Goal: Task Accomplishment & Management: Manage account settings

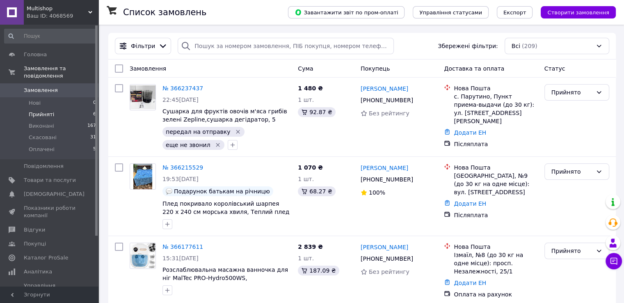
click at [56, 109] on li "Прийняті 6" at bounding box center [50, 114] width 101 height 11
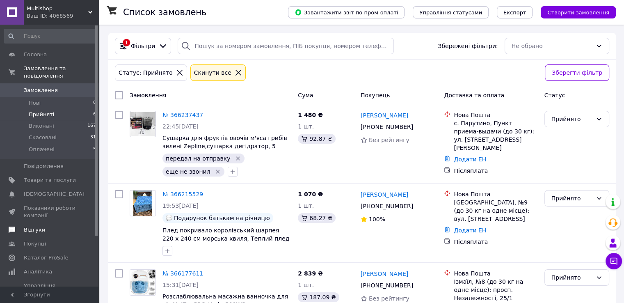
click at [59, 227] on link "Відгуки" at bounding box center [50, 230] width 101 height 14
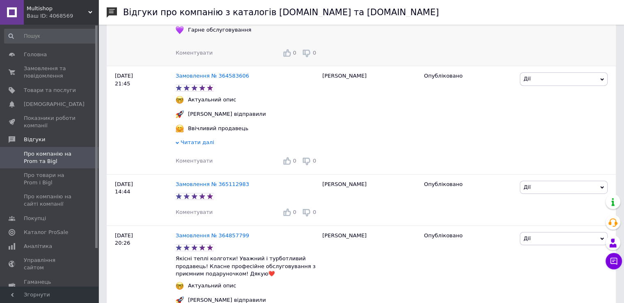
scroll to position [452, 0]
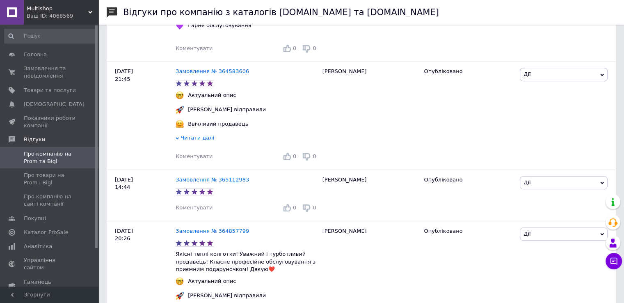
click at [0, 133] on link "Відгуки" at bounding box center [50, 140] width 101 height 14
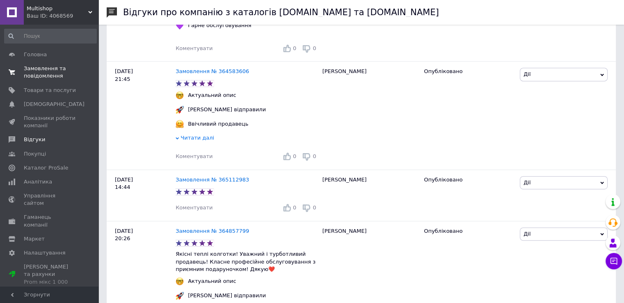
click at [49, 78] on span "Замовлення та повідомлення" at bounding box center [50, 72] width 52 height 15
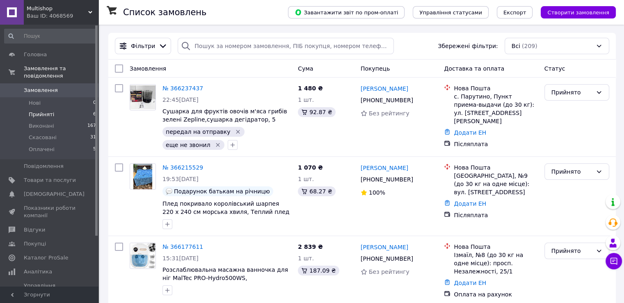
click at [45, 111] on span "Прийняті" at bounding box center [41, 114] width 25 height 7
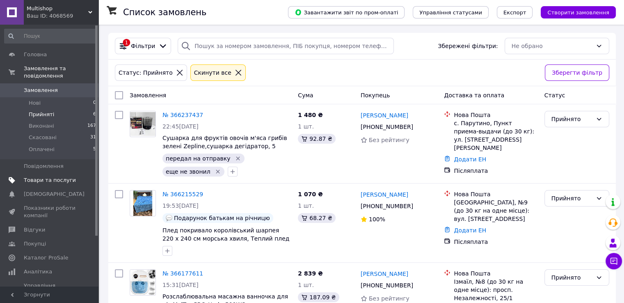
click at [50, 177] on span "Товари та послуги" at bounding box center [50, 180] width 52 height 7
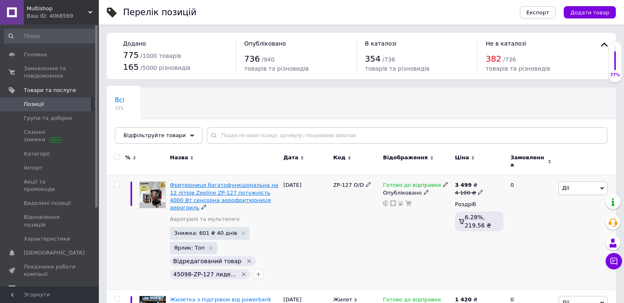
click at [182, 186] on span "Фритюрниця багатофункціональна на 12 літрів Zepline ZP-127 потужність 4000 Вт с…" at bounding box center [224, 196] width 108 height 29
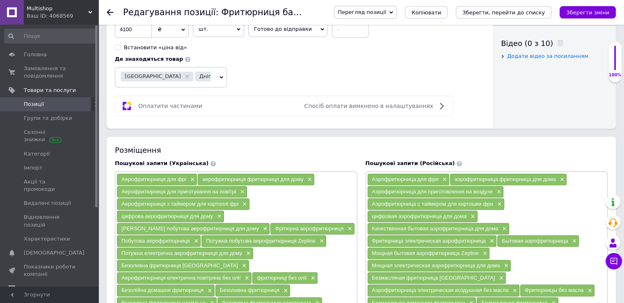
scroll to position [493, 0]
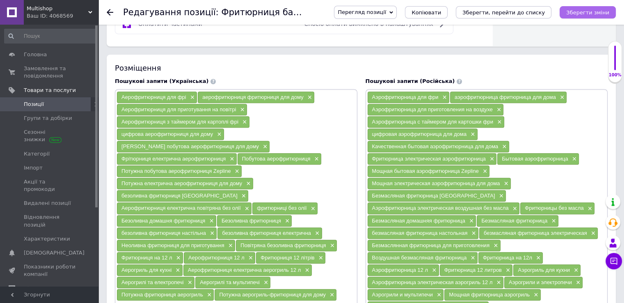
click at [578, 14] on icon "Зберегти зміни" at bounding box center [588, 12] width 43 height 6
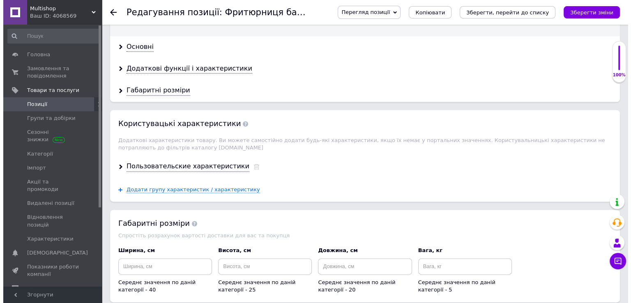
scroll to position [1109, 0]
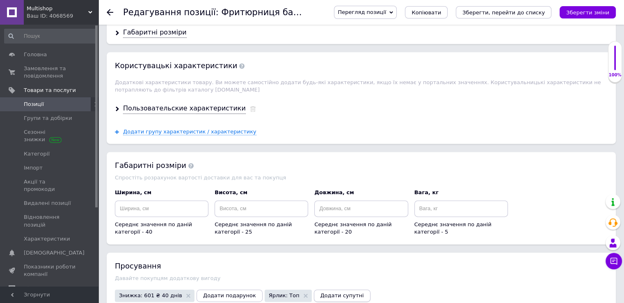
click at [321, 292] on span "Додати супутні" at bounding box center [343, 295] width 44 height 6
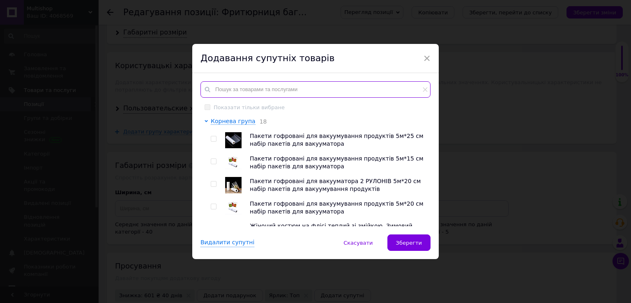
click at [310, 94] on input "text" at bounding box center [315, 89] width 230 height 16
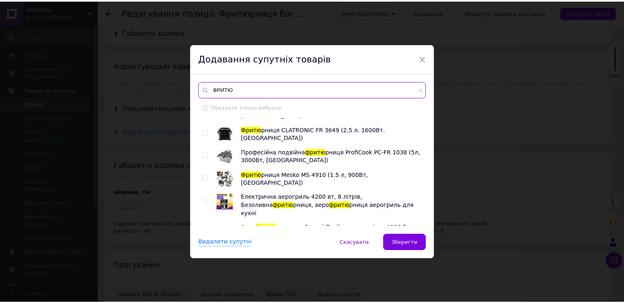
scroll to position [110, 0]
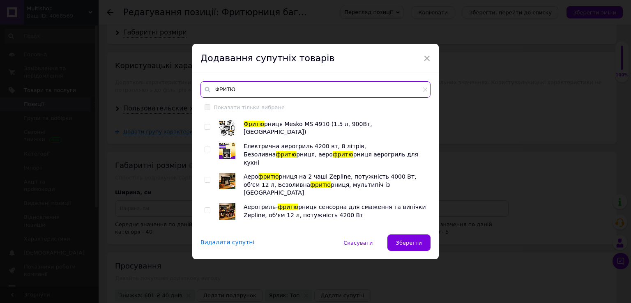
type input "ФРИТЮ"
click at [206, 150] on input "checkbox" at bounding box center [206, 149] width 5 height 5
checkbox input "true"
click at [204, 177] on input "checkbox" at bounding box center [206, 179] width 5 height 5
checkbox input "true"
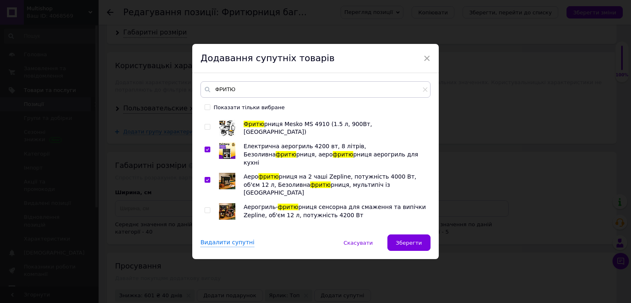
click at [211, 203] on div at bounding box center [208, 211] width 8 height 16
click at [207, 208] on input "checkbox" at bounding box center [206, 210] width 5 height 5
checkbox input "true"
click at [204, 226] on div at bounding box center [208, 234] width 8 height 16
click at [206, 230] on input "checkbox" at bounding box center [206, 232] width 5 height 5
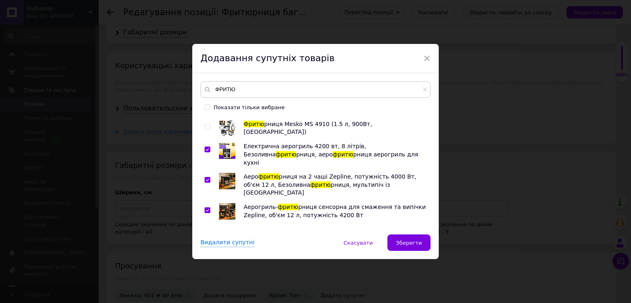
checkbox input "true"
click at [411, 247] on button "Зберегти" at bounding box center [408, 242] width 43 height 16
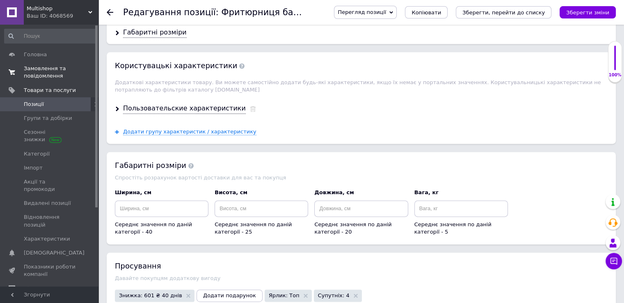
click at [40, 78] on span "Замовлення та повідомлення" at bounding box center [50, 72] width 52 height 15
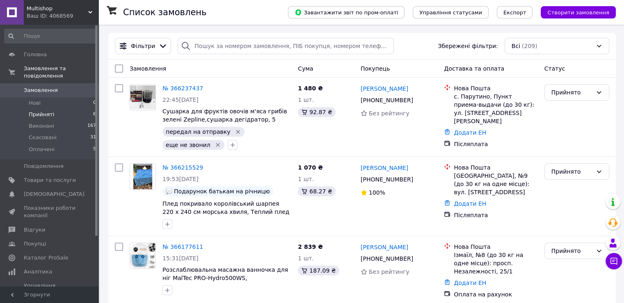
click at [23, 112] on li "Прийняті 6" at bounding box center [50, 114] width 101 height 11
